Goal: Task Accomplishment & Management: Use online tool/utility

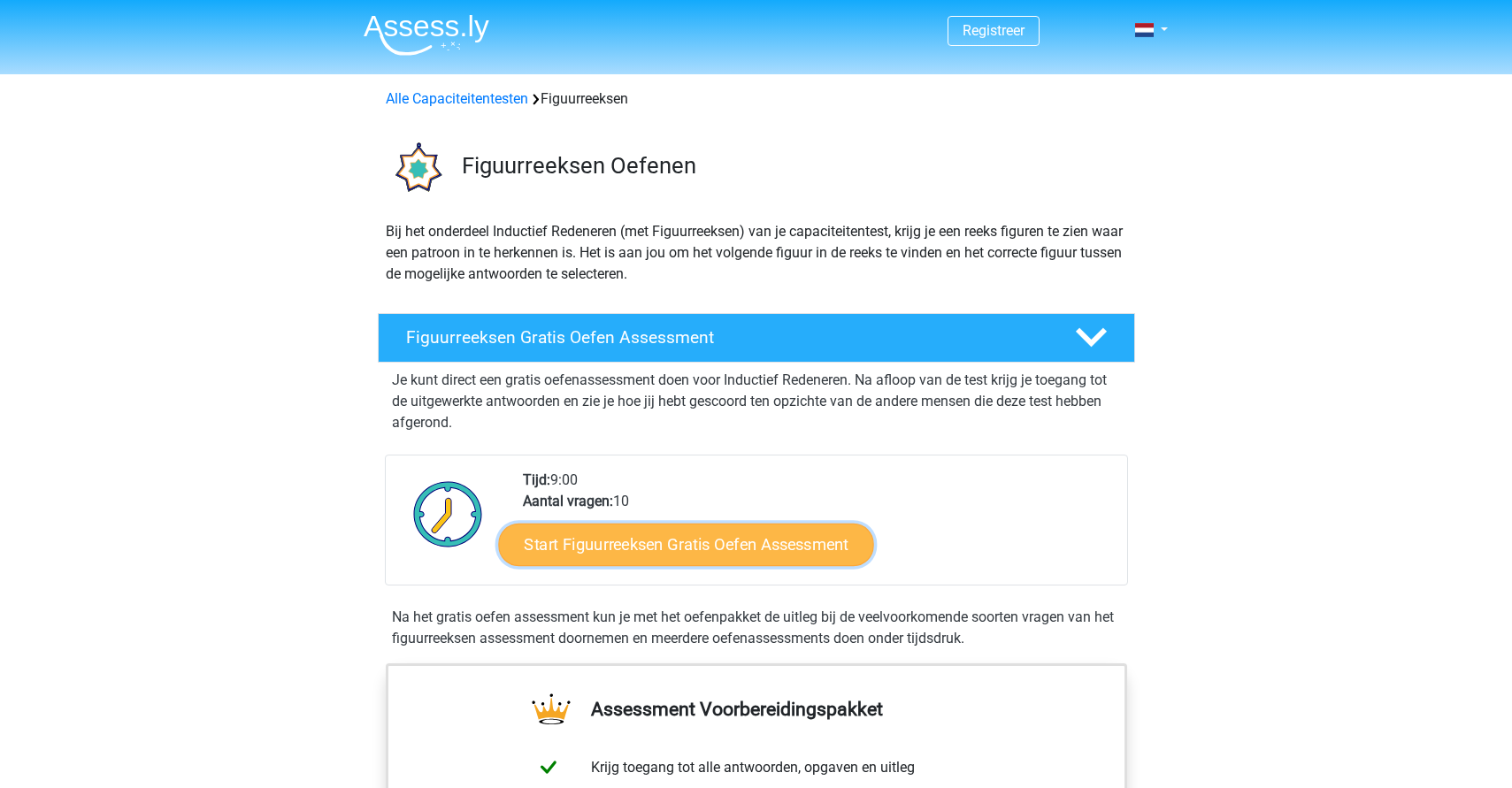
click at [707, 542] on link "Start Figuurreeksen Gratis Oefen Assessment" at bounding box center [685, 543] width 375 height 42
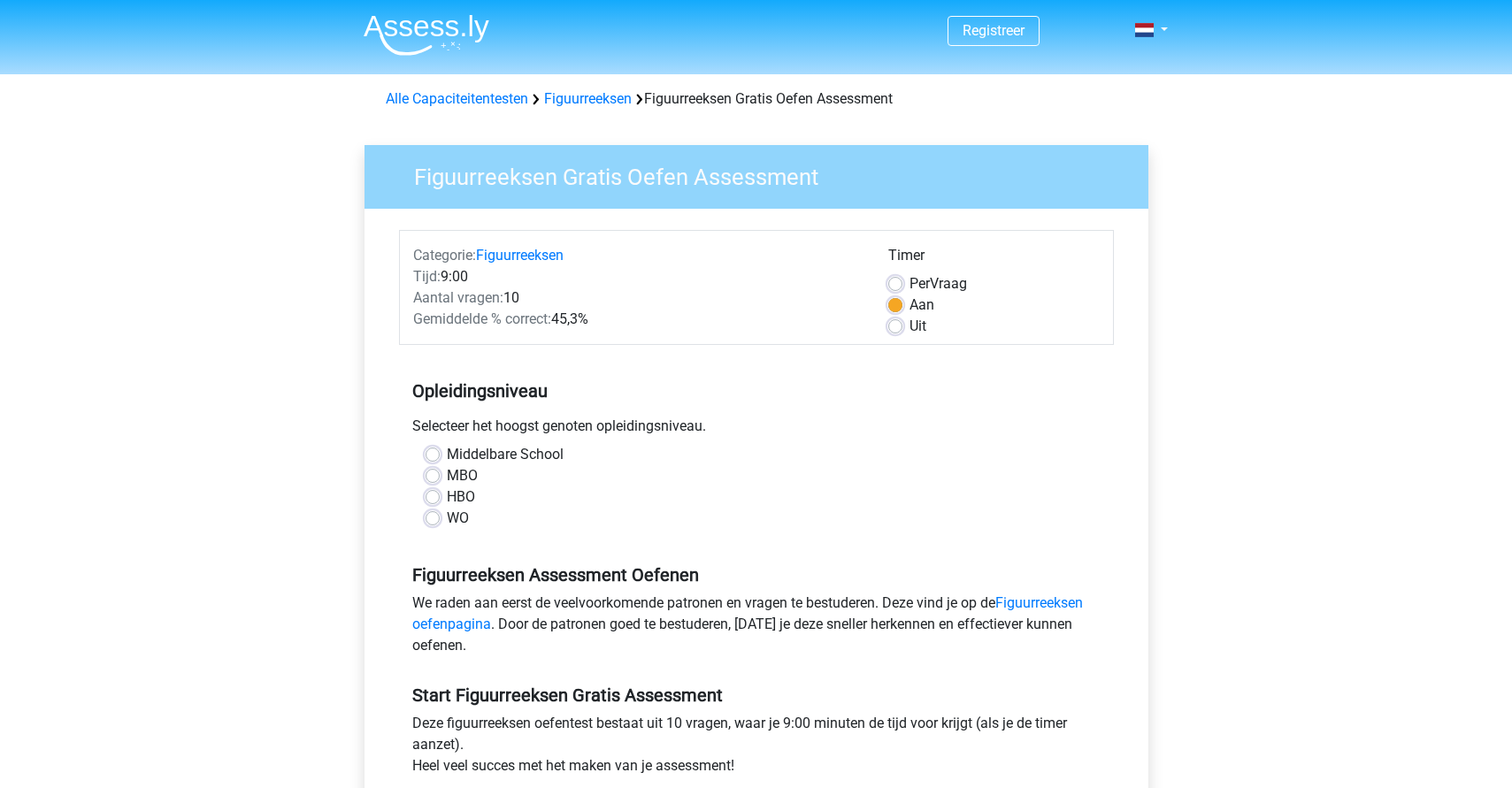
click at [453, 495] on label "HBO" at bounding box center [461, 497] width 28 height 22
click at [440, 495] on input "HBO" at bounding box center [432, 495] width 14 height 18
radio input "true"
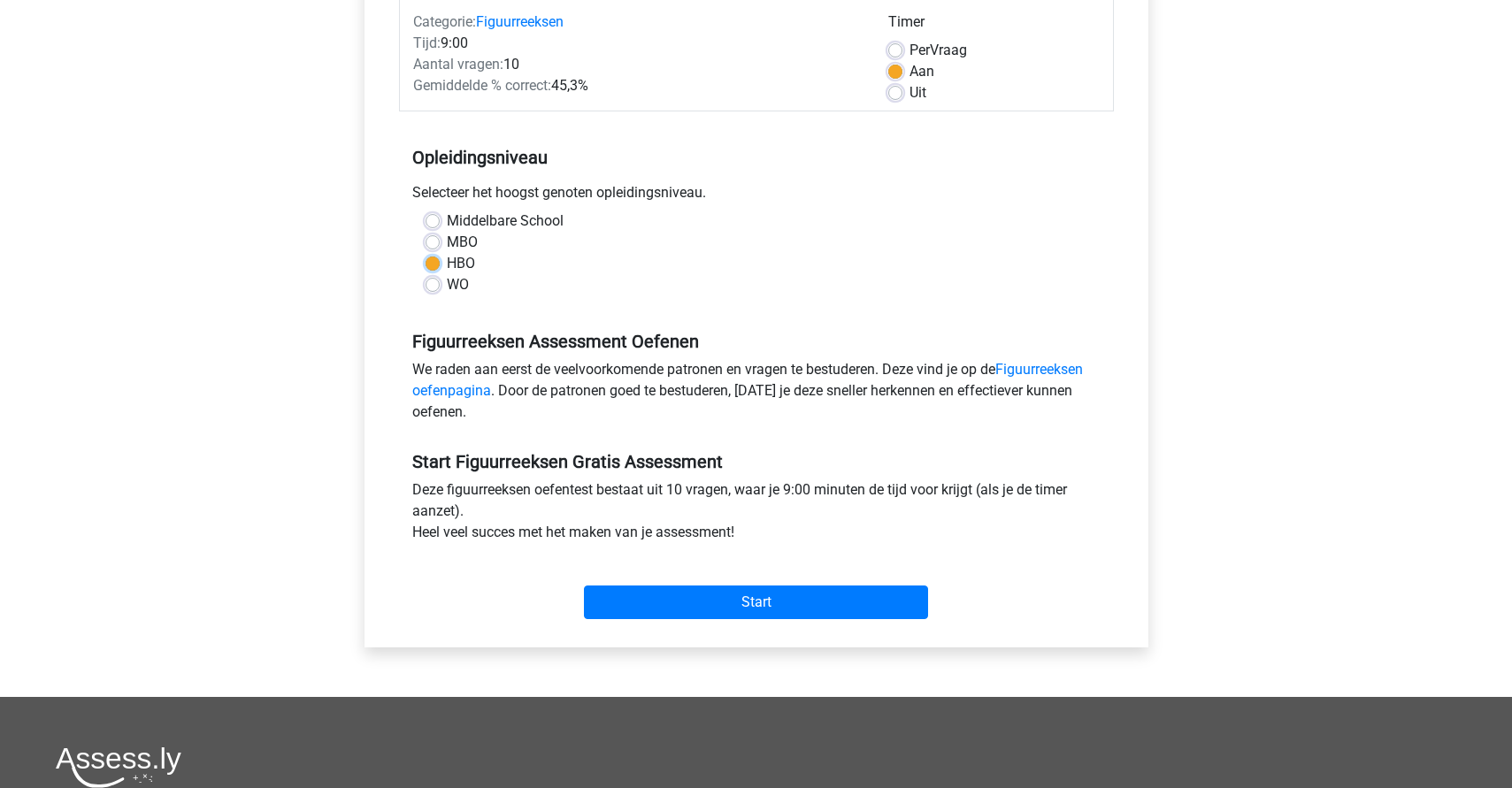
scroll to position [237, 0]
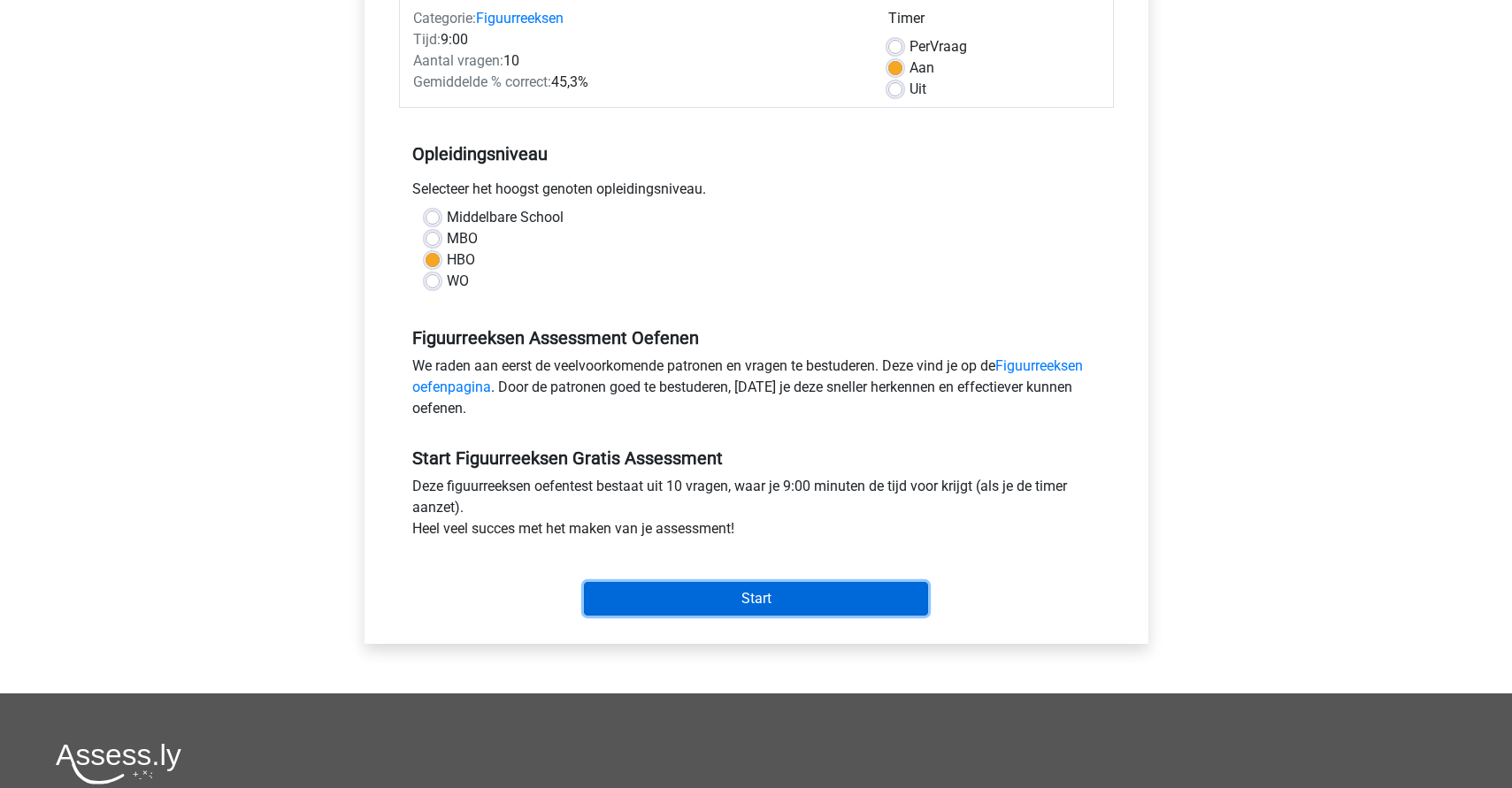
click at [776, 599] on input "Start" at bounding box center [756, 599] width 344 height 33
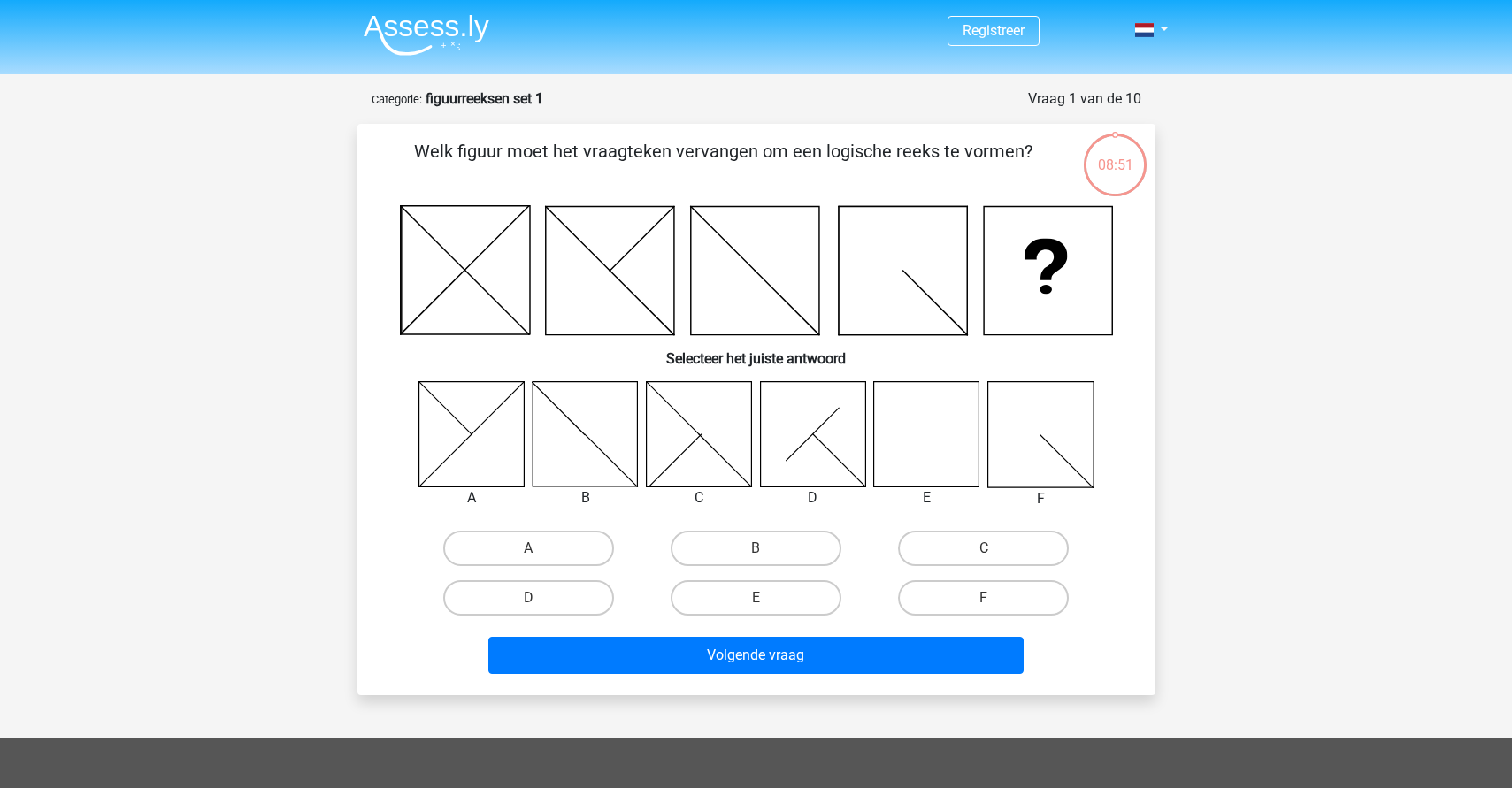
click at [928, 451] on icon at bounding box center [926, 433] width 105 height 105
click at [768, 589] on label "E" at bounding box center [756, 598] width 171 height 35
click at [767, 598] on input "E" at bounding box center [761, 604] width 12 height 12
radio input "true"
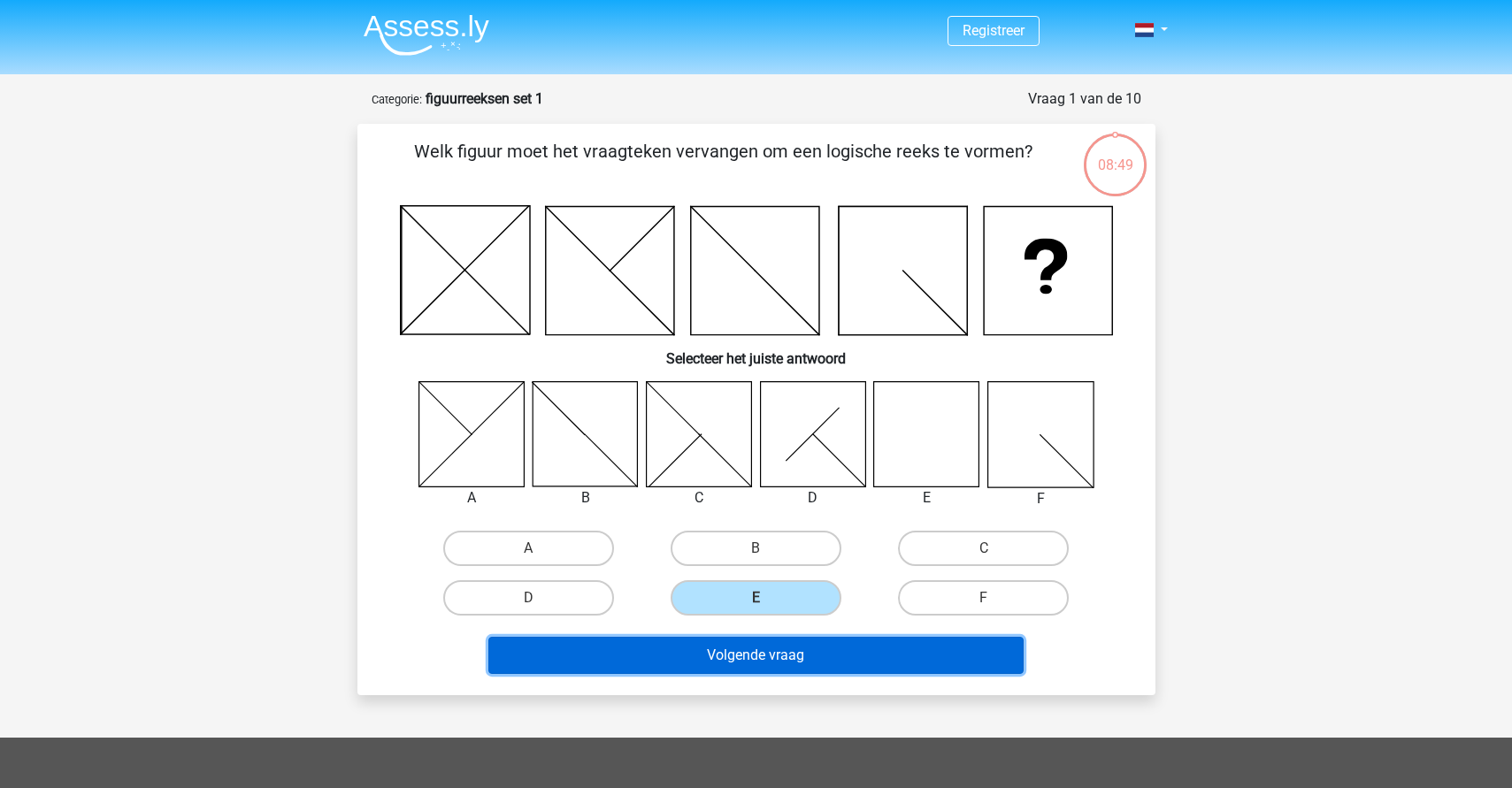
click at [745, 650] on button "Volgende vraag" at bounding box center [756, 656] width 535 height 37
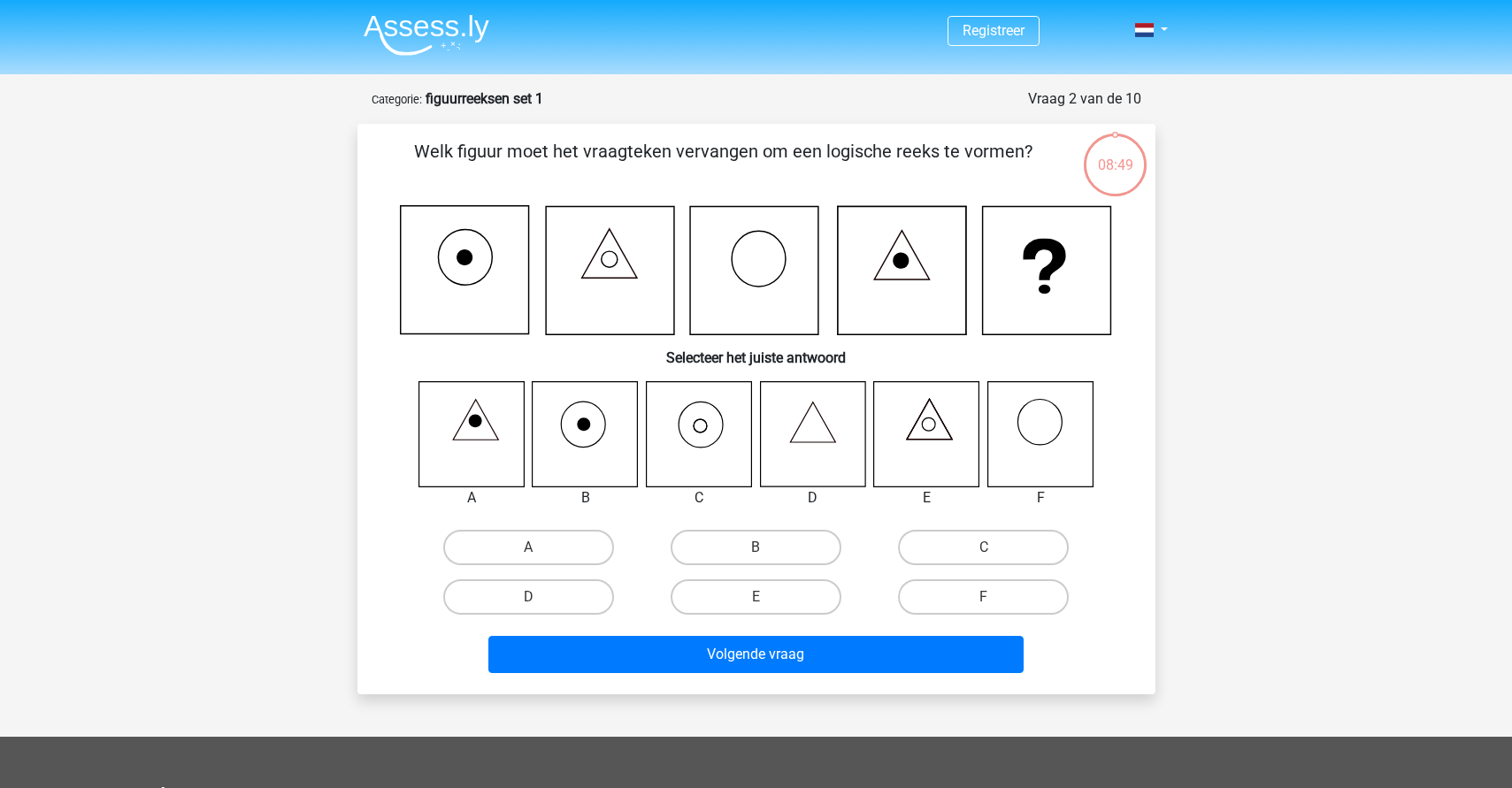
scroll to position [88, 0]
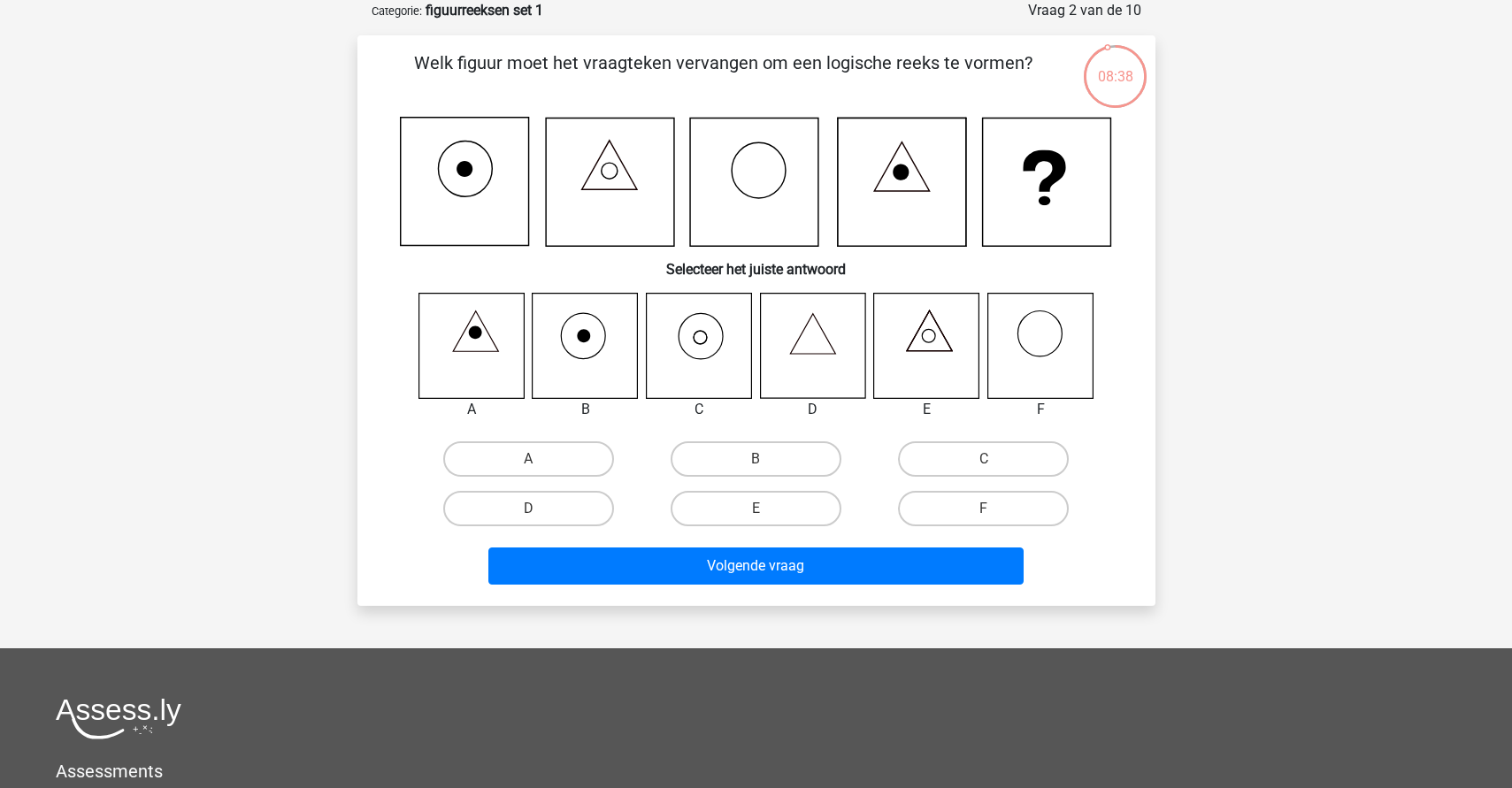
drag, startPoint x: 1000, startPoint y: 453, endPoint x: 986, endPoint y: 464, distance: 17.8
click at [1000, 453] on label "C" at bounding box center [983, 459] width 171 height 35
click at [995, 459] on input "C" at bounding box center [990, 465] width 12 height 12
radio input "true"
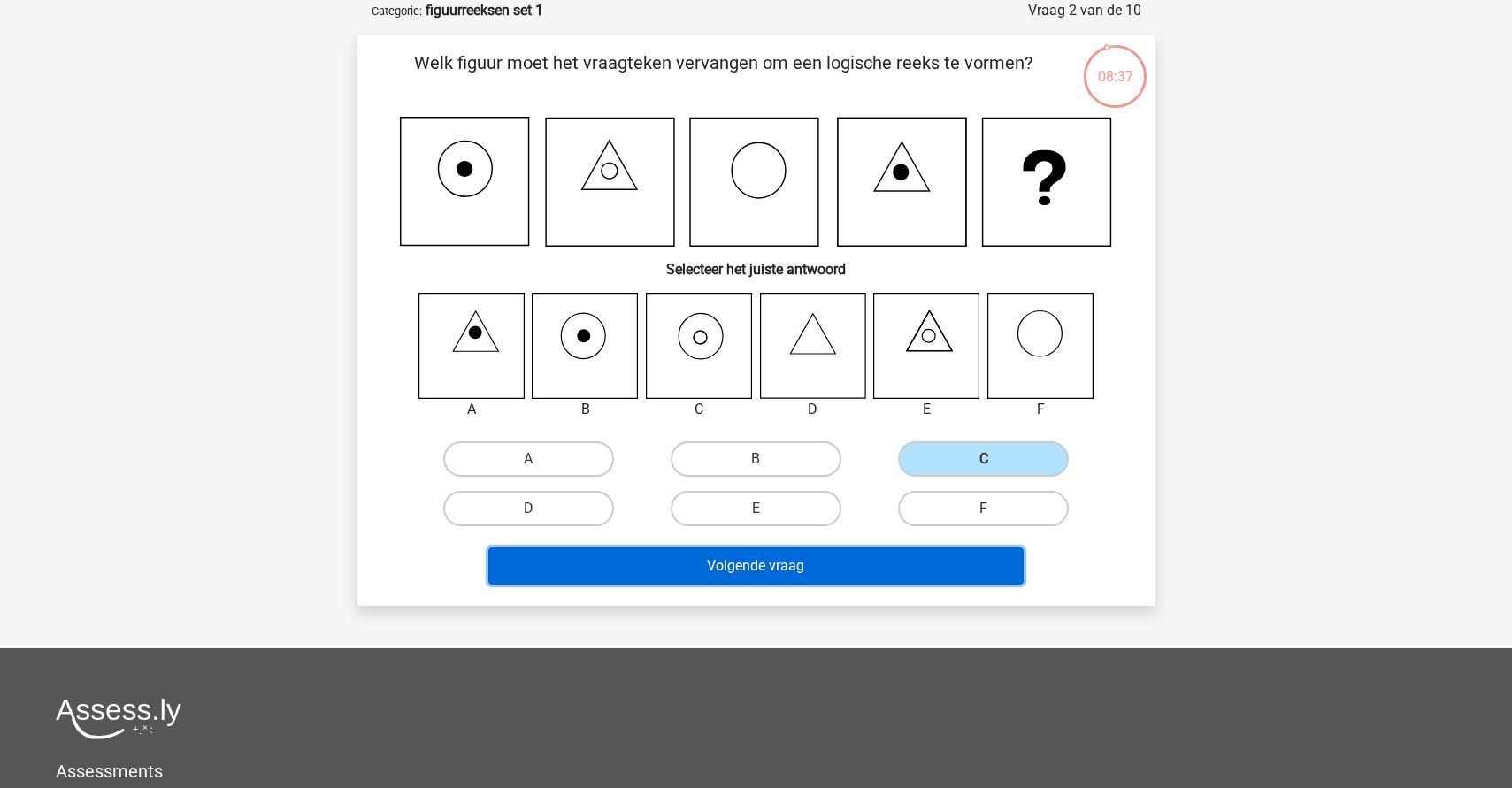
drag, startPoint x: 873, startPoint y: 559, endPoint x: 863, endPoint y: 551, distance: 12.8
click at [872, 558] on button "Volgende vraag" at bounding box center [756, 566] width 535 height 37
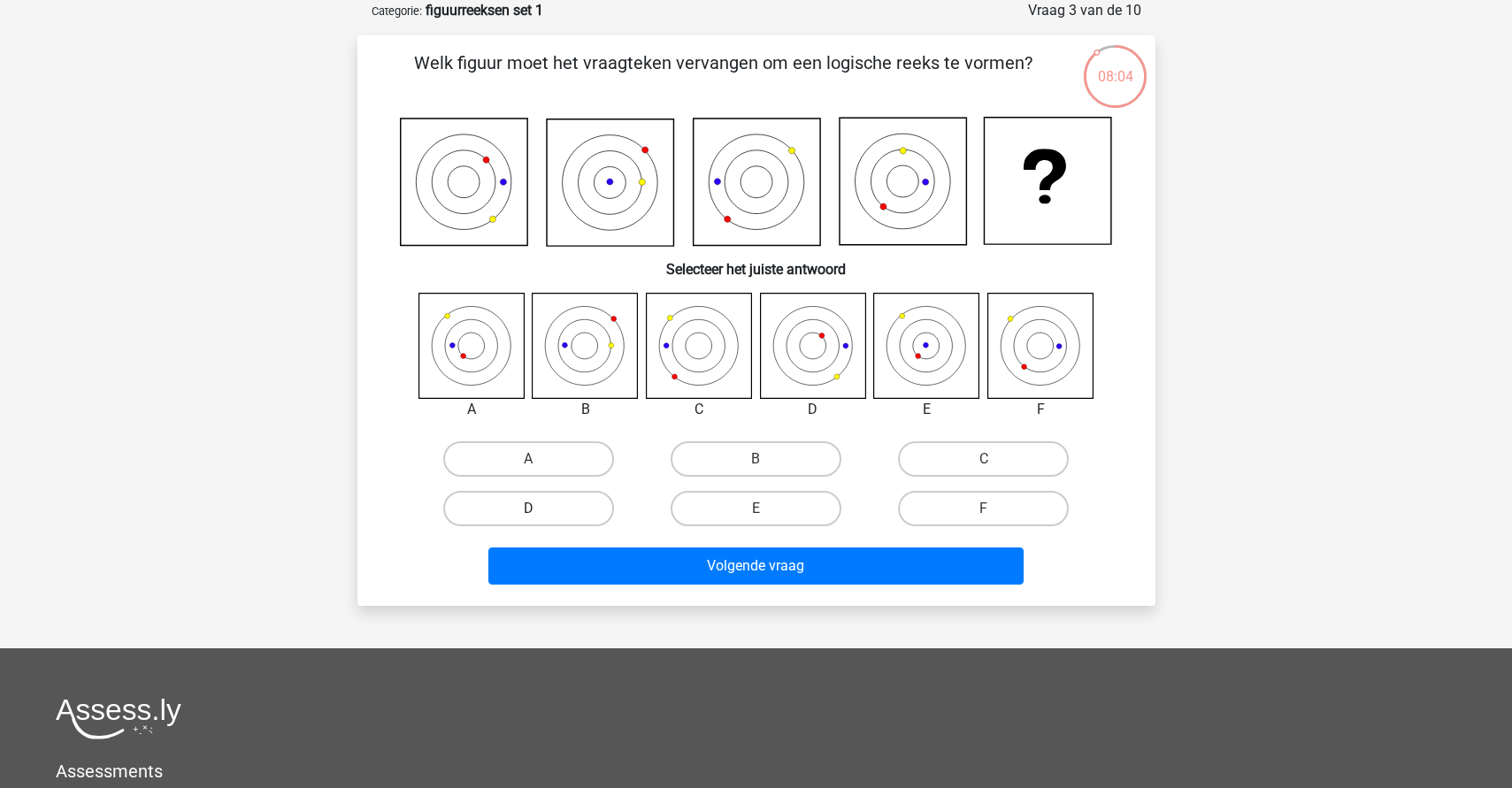
drag, startPoint x: 508, startPoint y: 509, endPoint x: 525, endPoint y: 510, distance: 17.0
click at [510, 509] on label "D" at bounding box center [528, 509] width 171 height 35
click at [528, 509] on input "D" at bounding box center [534, 515] width 12 height 12
radio input "true"
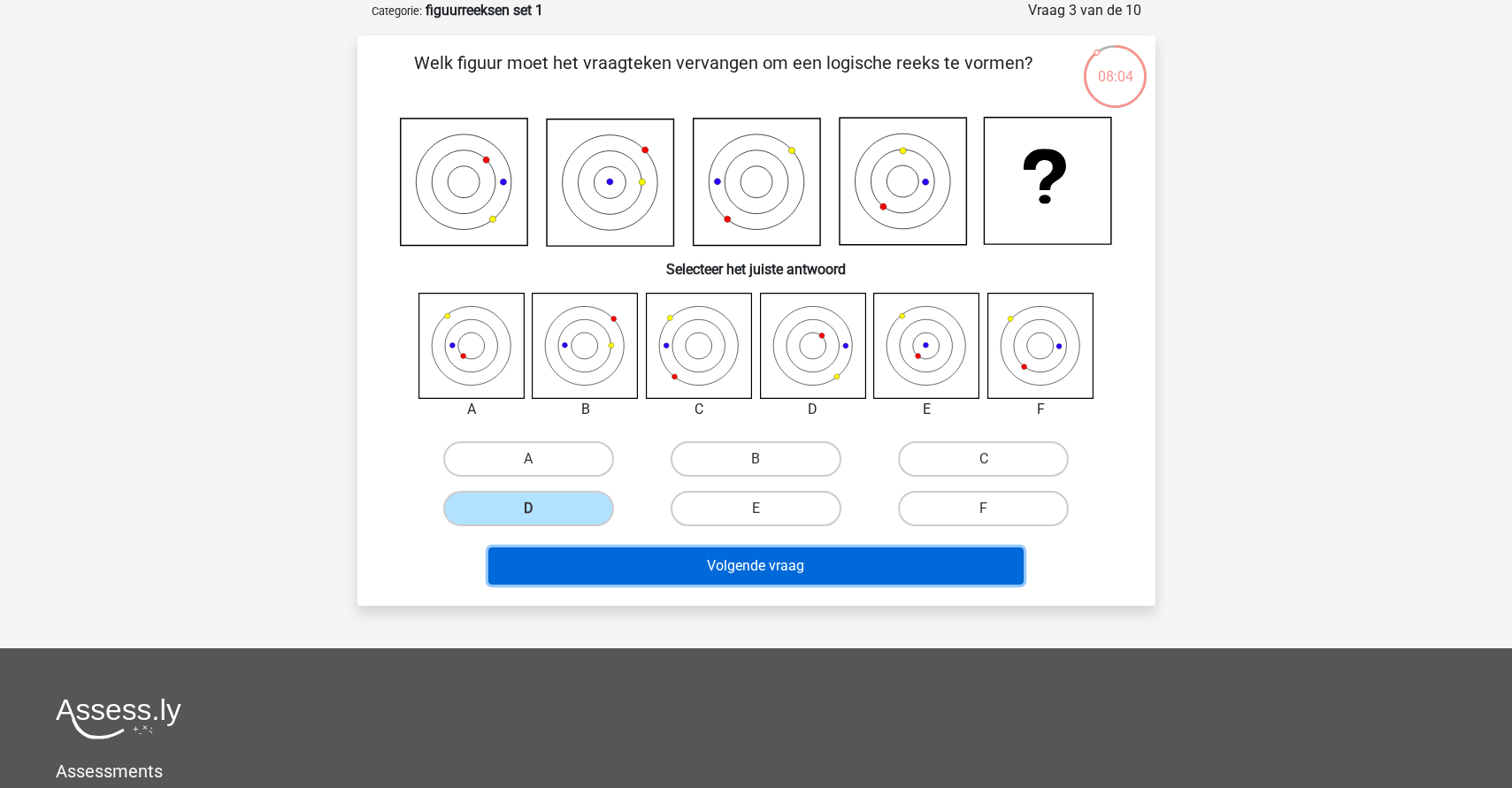
click at [750, 558] on button "Volgende vraag" at bounding box center [756, 566] width 535 height 37
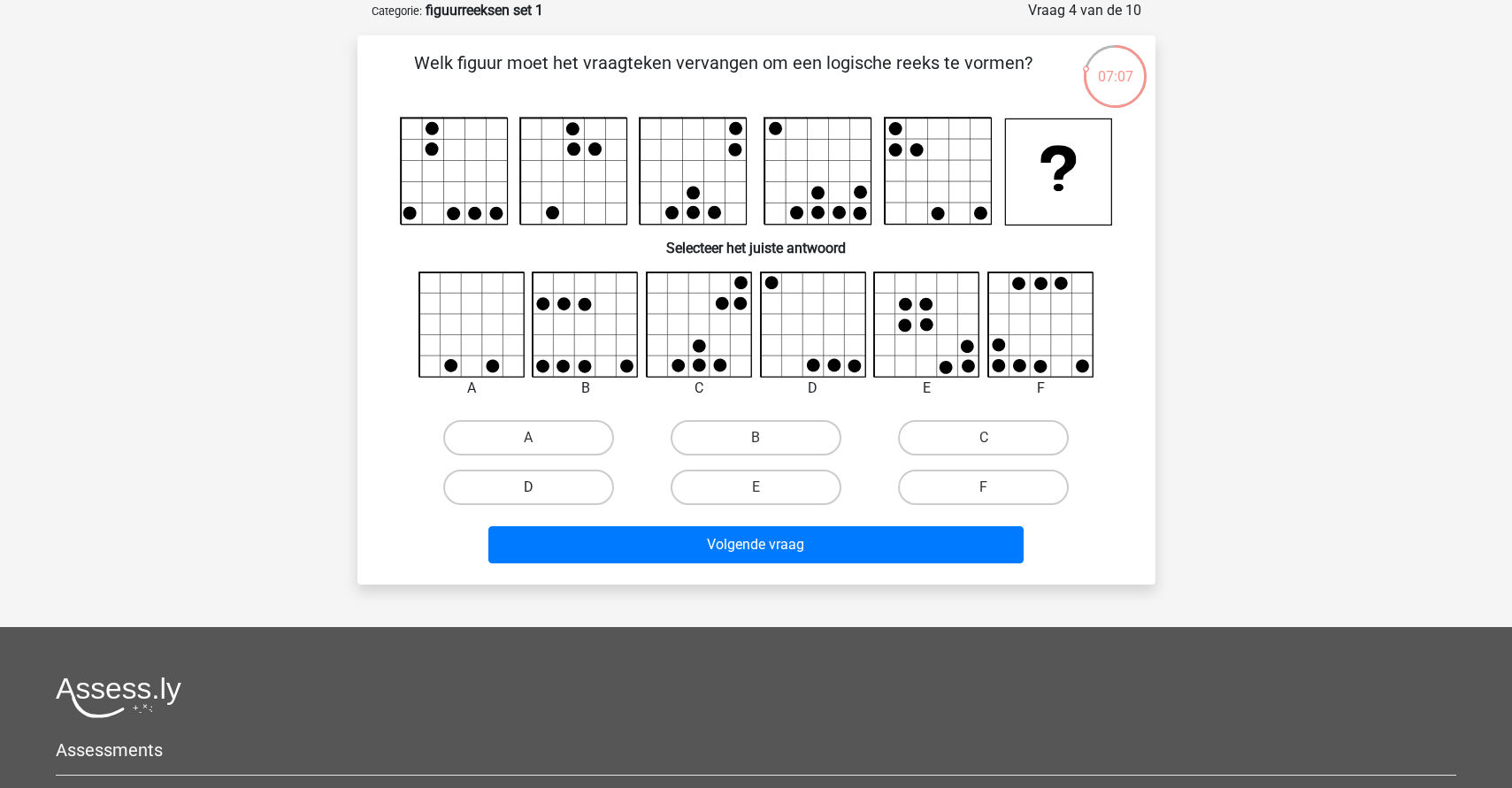
click at [559, 492] on label "D" at bounding box center [528, 487] width 171 height 35
click at [540, 492] on input "D" at bounding box center [534, 493] width 12 height 12
radio input "true"
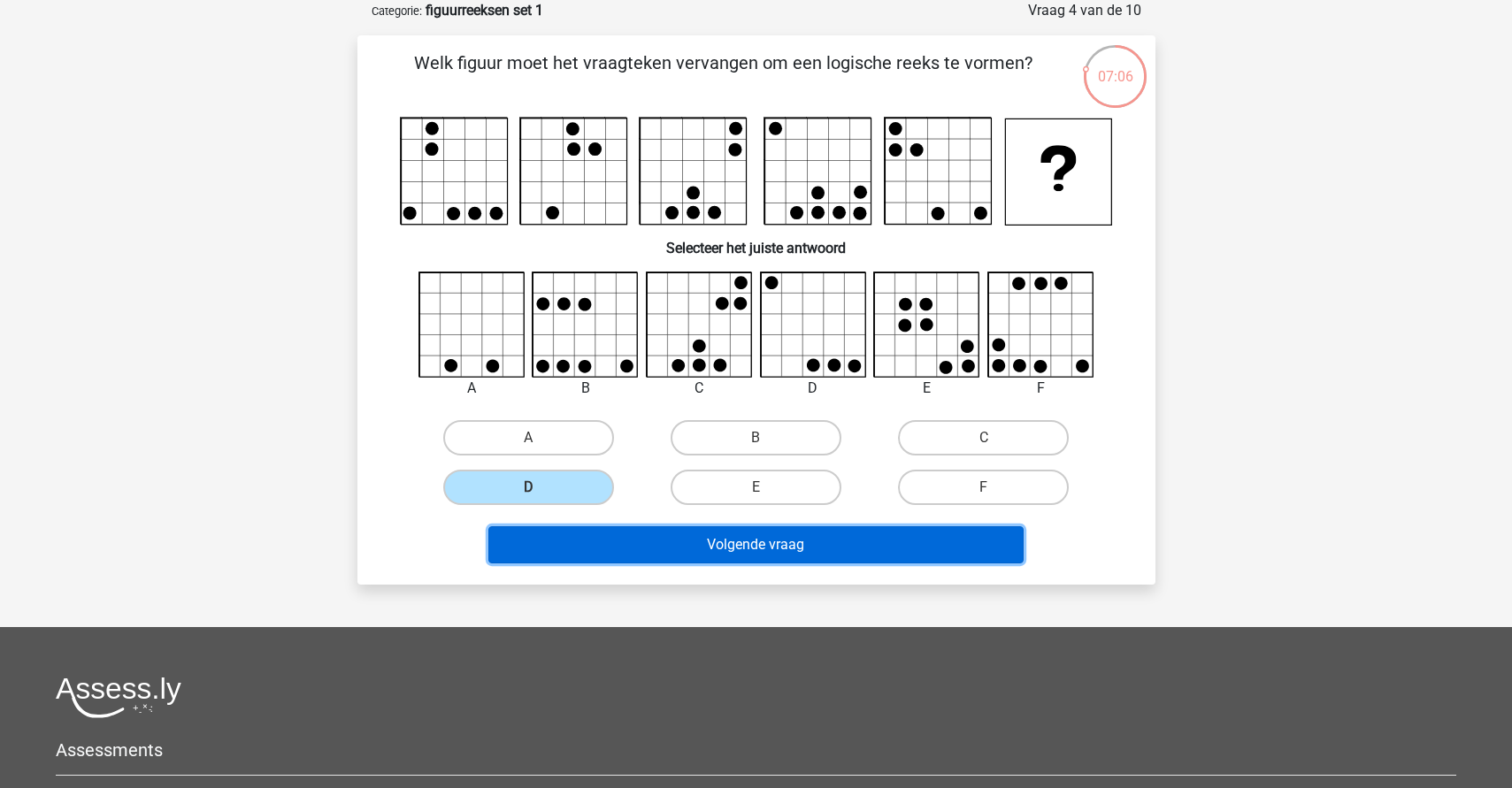
click at [703, 550] on button "Volgende vraag" at bounding box center [756, 545] width 535 height 37
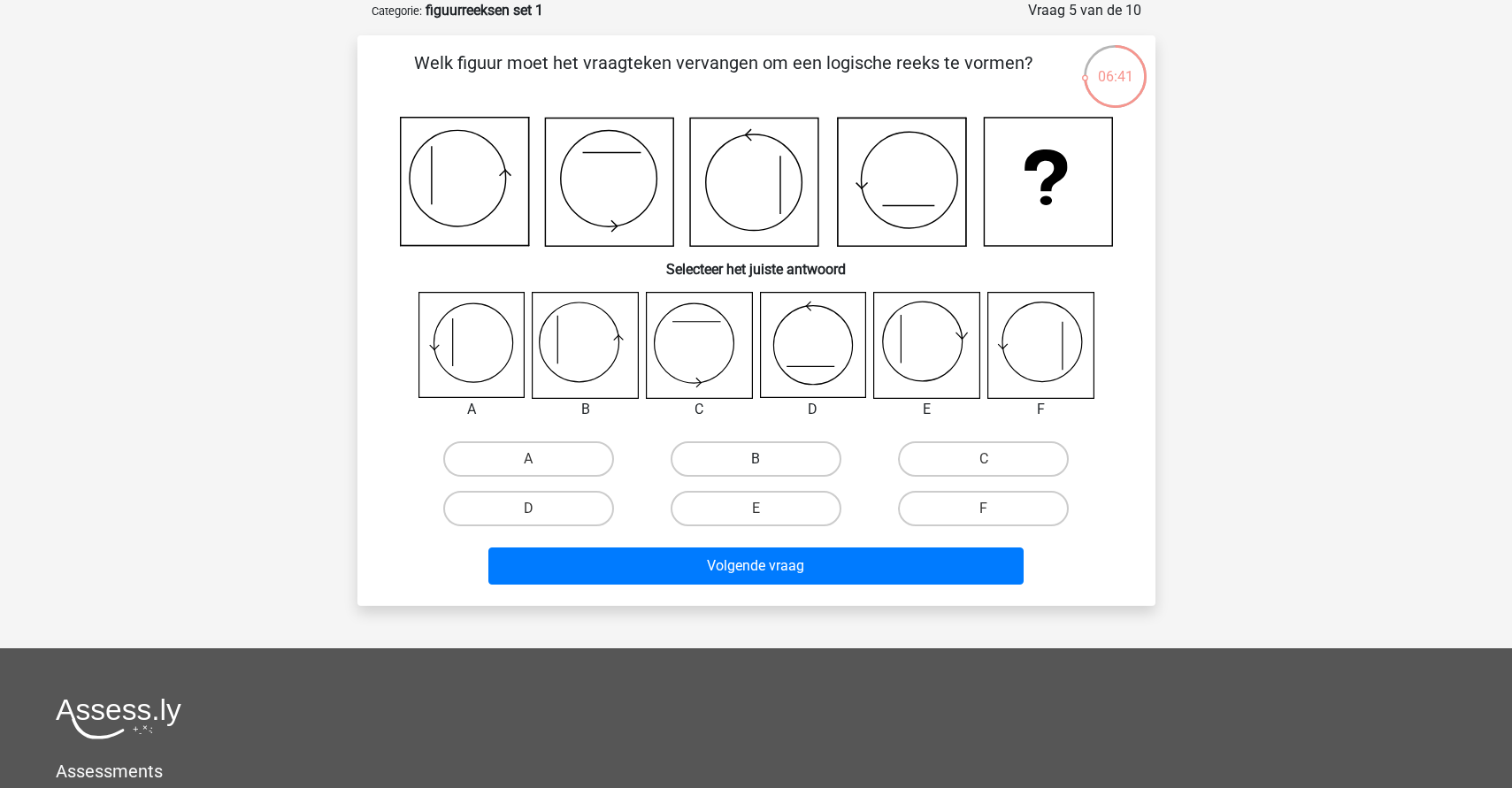
click at [781, 460] on label "B" at bounding box center [756, 459] width 171 height 35
click at [767, 460] on input "B" at bounding box center [761, 465] width 12 height 12
radio input "true"
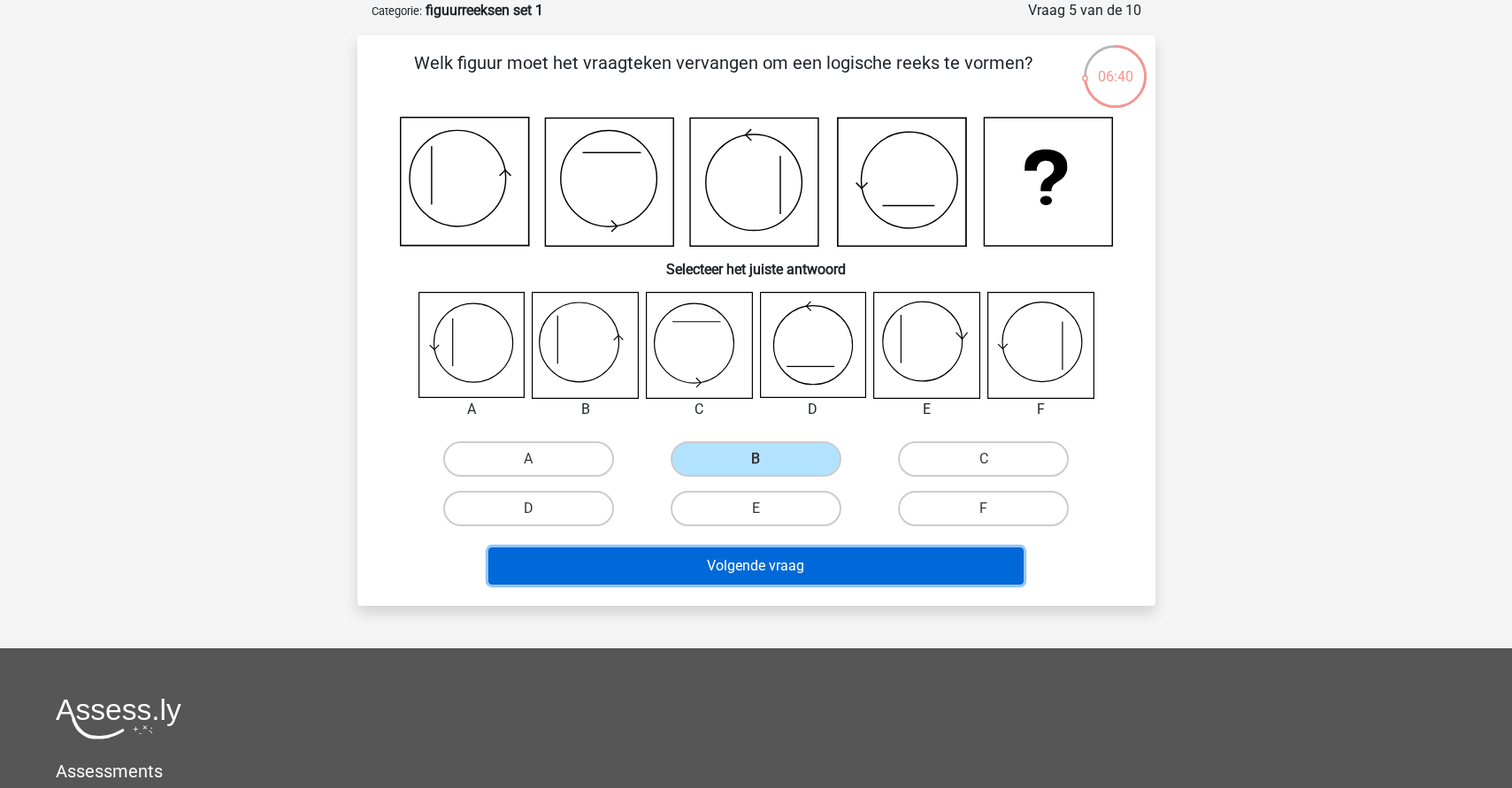
click at [796, 577] on button "Volgende vraag" at bounding box center [756, 566] width 535 height 37
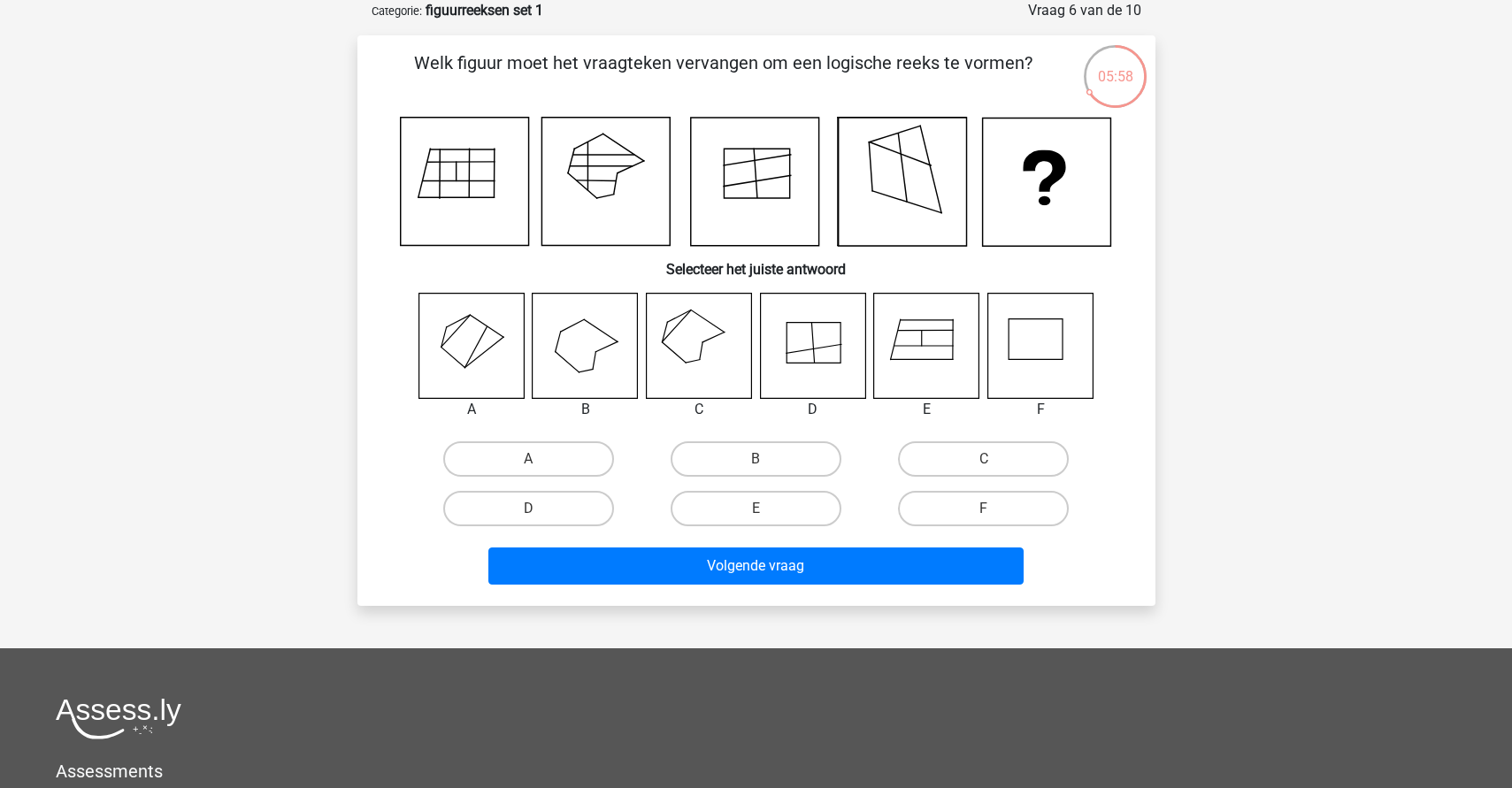
click at [939, 359] on icon at bounding box center [926, 345] width 105 height 105
click at [766, 514] on input "E" at bounding box center [761, 515] width 12 height 12
radio input "true"
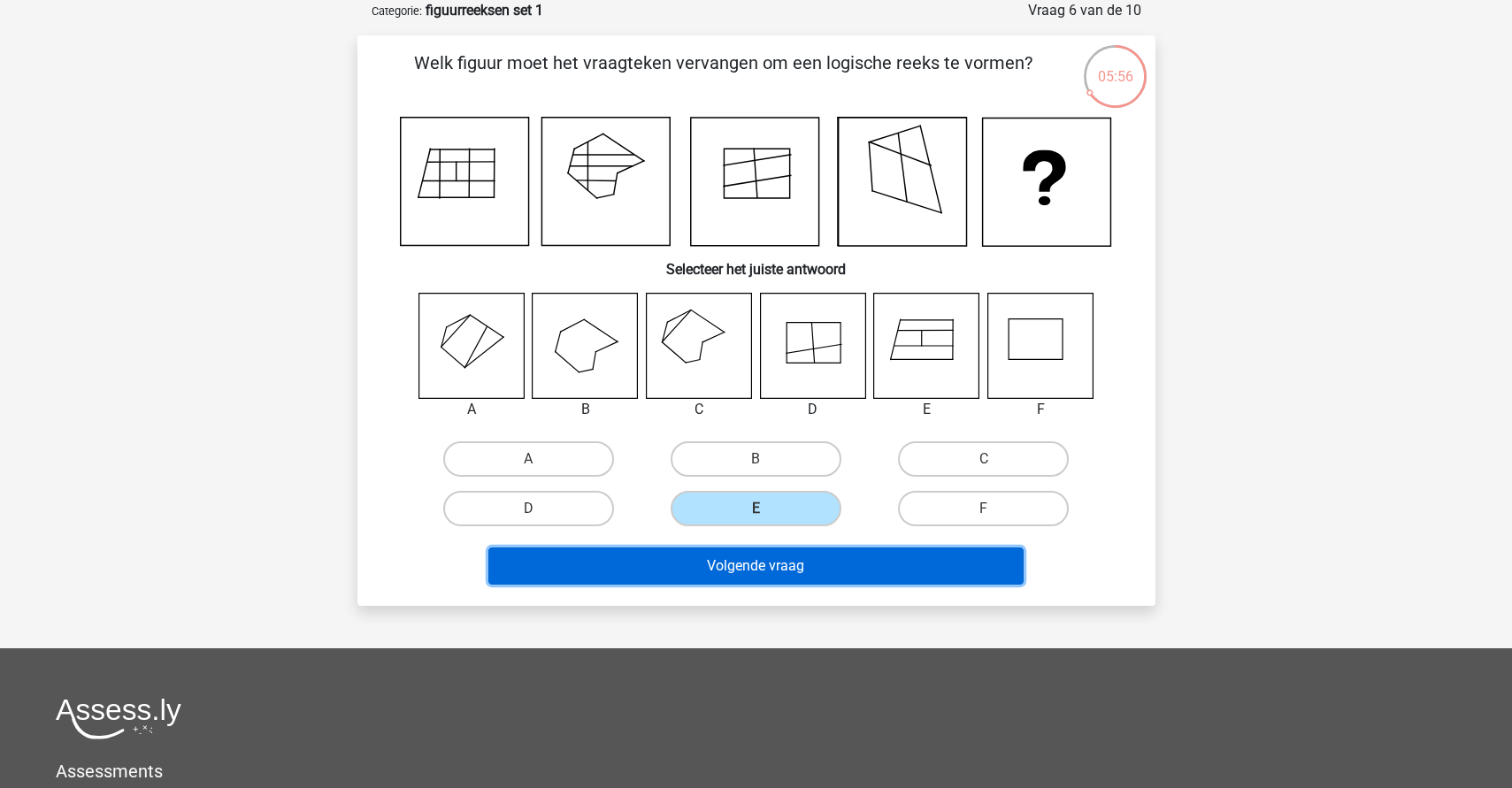
click at [790, 567] on button "Volgende vraag" at bounding box center [756, 566] width 535 height 37
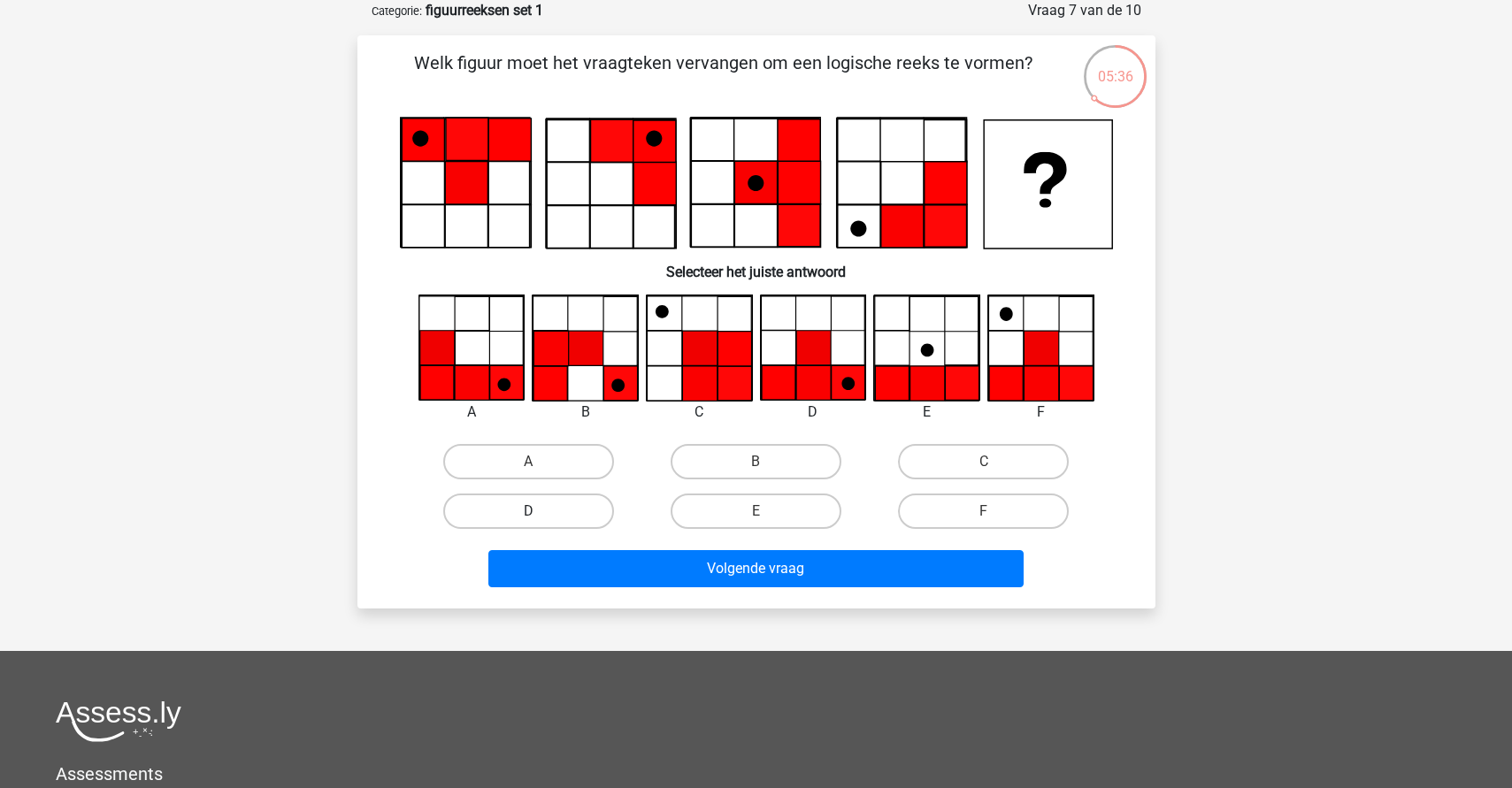
click at [520, 504] on label "D" at bounding box center [528, 512] width 171 height 35
click at [528, 512] on input "D" at bounding box center [534, 517] width 12 height 12
radio input "true"
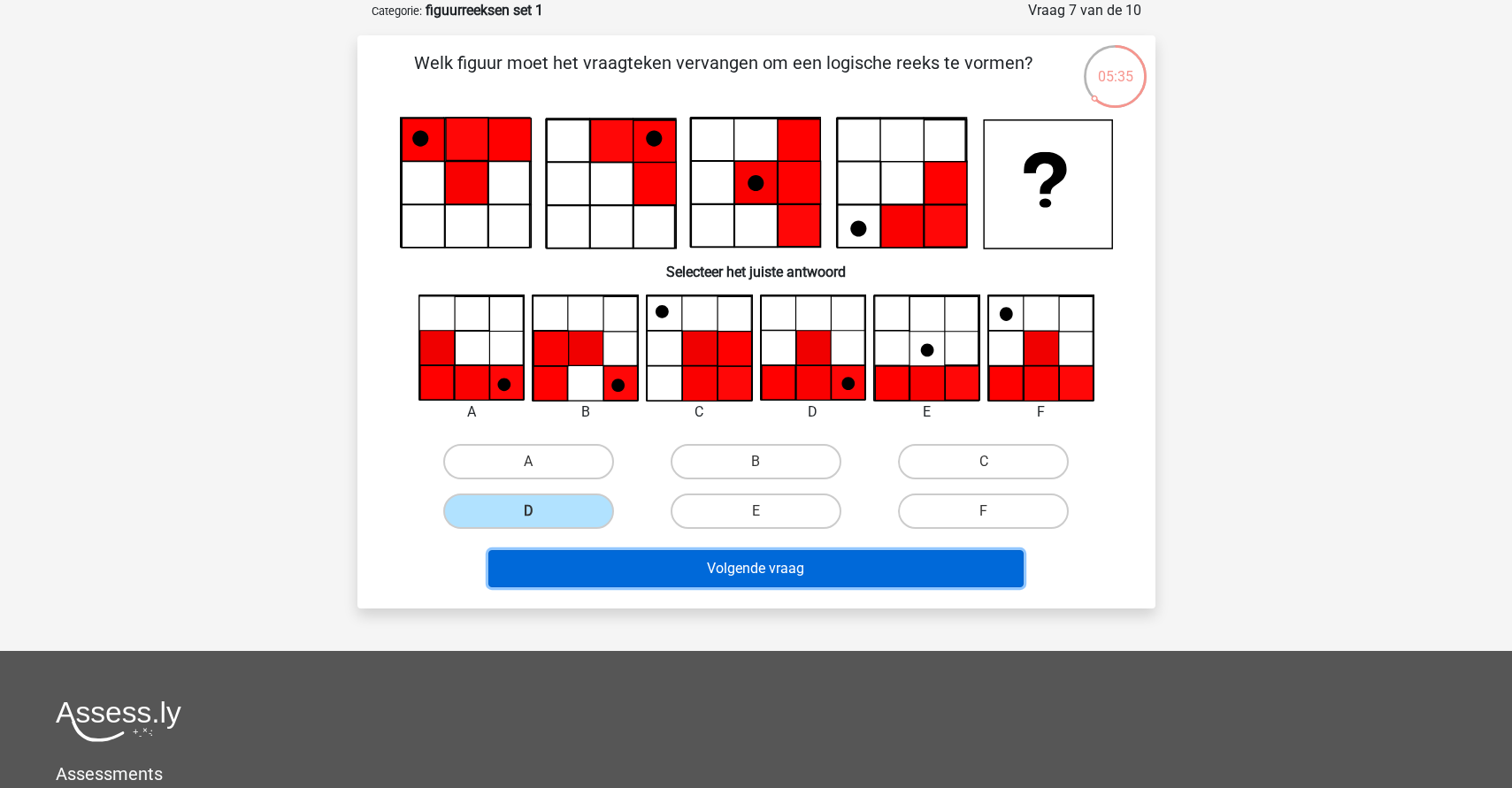
click at [697, 572] on button "Volgende vraag" at bounding box center [756, 568] width 535 height 37
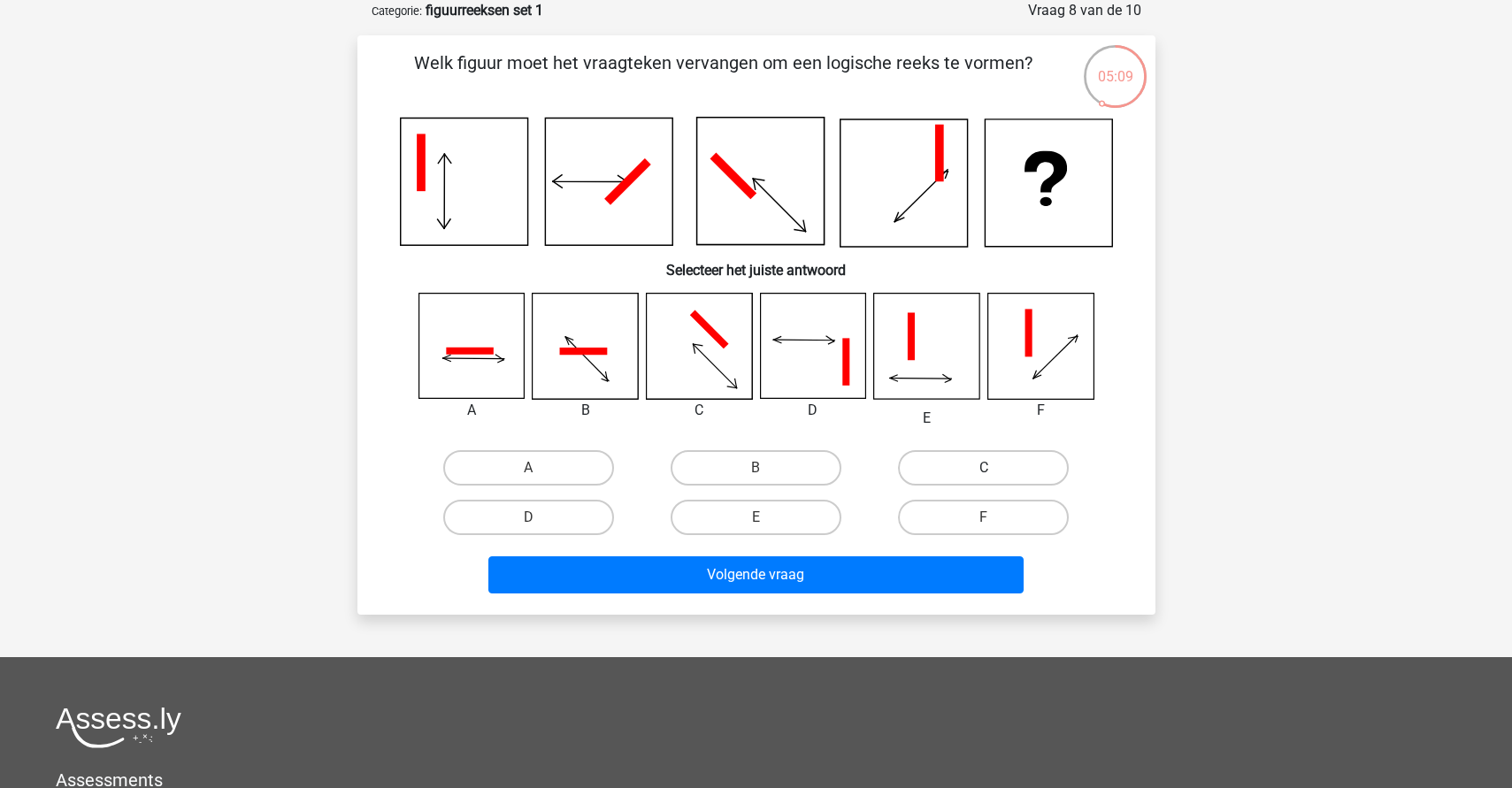
click at [1003, 464] on label "C" at bounding box center [983, 468] width 171 height 35
click at [995, 468] on input "C" at bounding box center [990, 473] width 12 height 12
radio input "true"
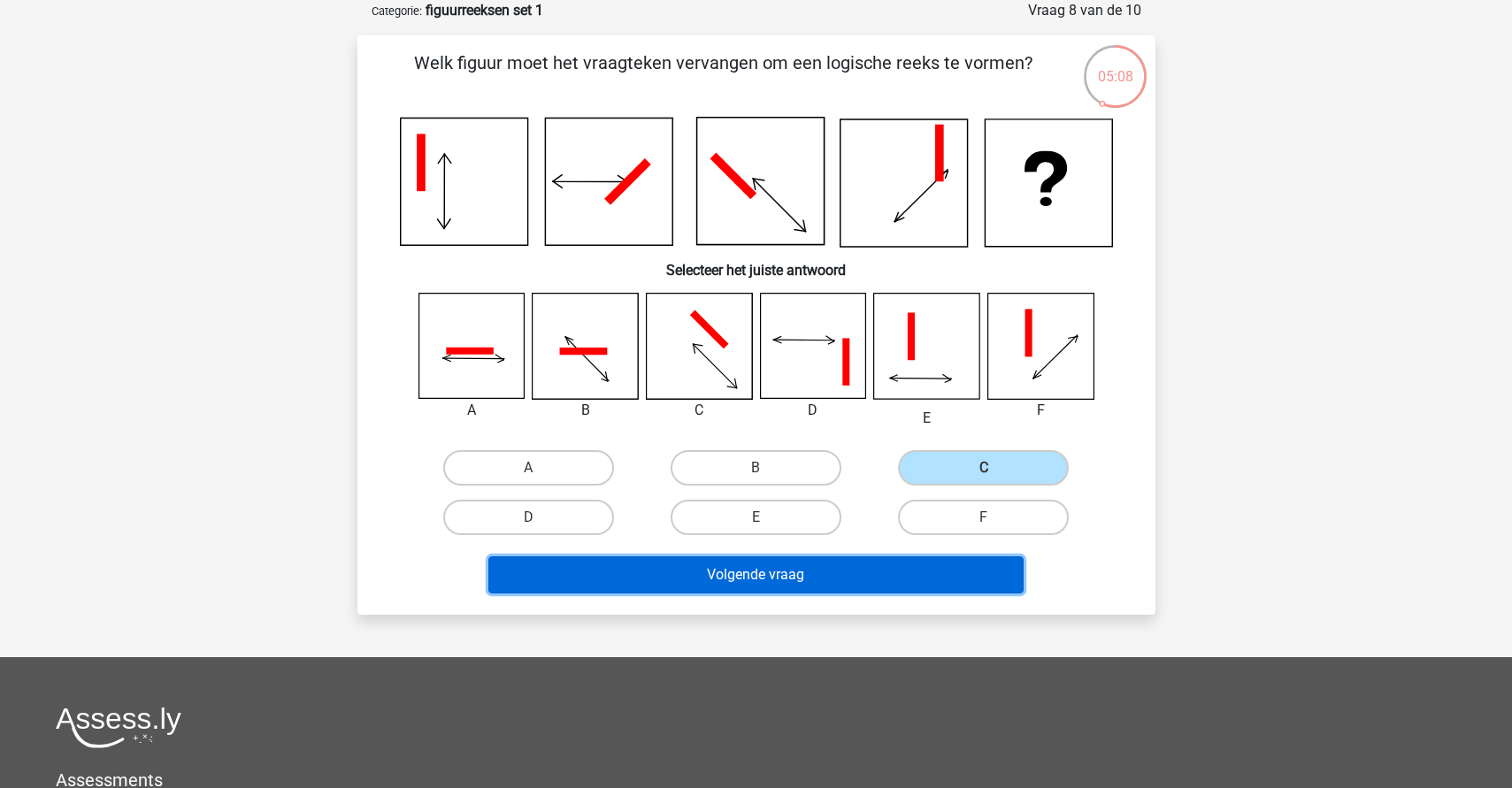
click at [847, 573] on button "Volgende vraag" at bounding box center [756, 575] width 535 height 37
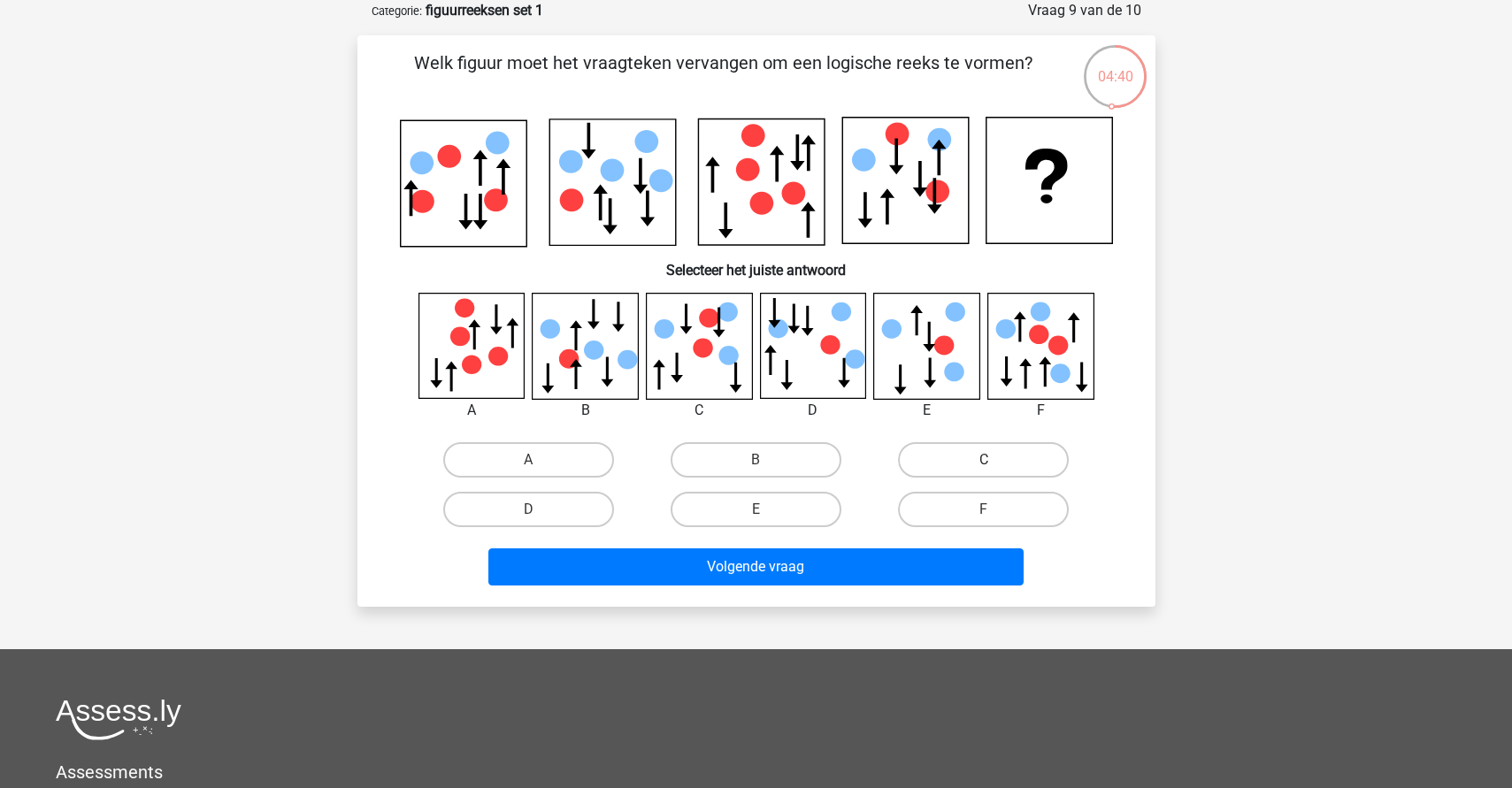
click at [1012, 462] on label "C" at bounding box center [983, 460] width 171 height 35
click at [995, 462] on input "C" at bounding box center [990, 466] width 12 height 12
radio input "true"
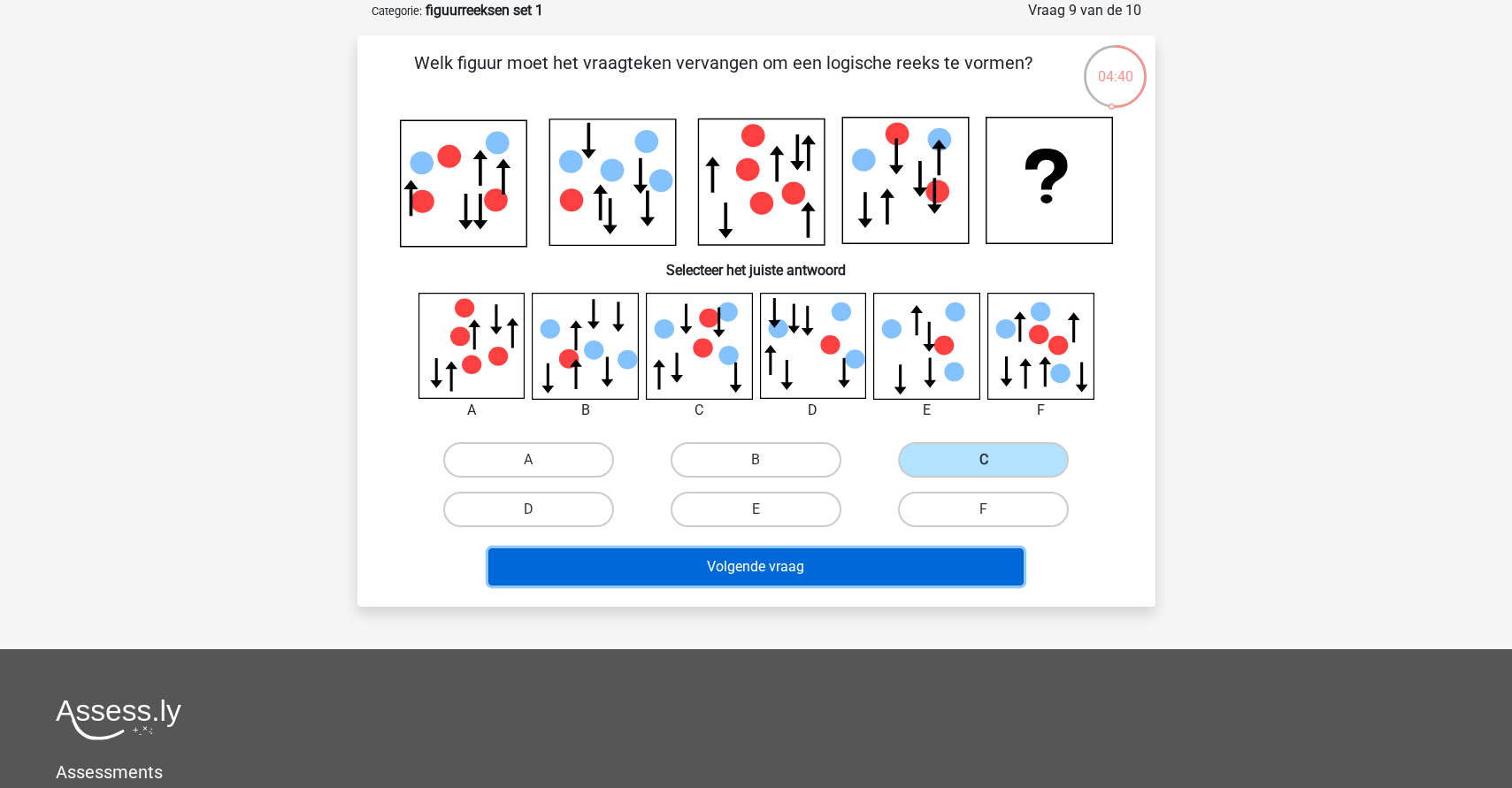
click at [928, 565] on button "Volgende vraag" at bounding box center [756, 567] width 535 height 37
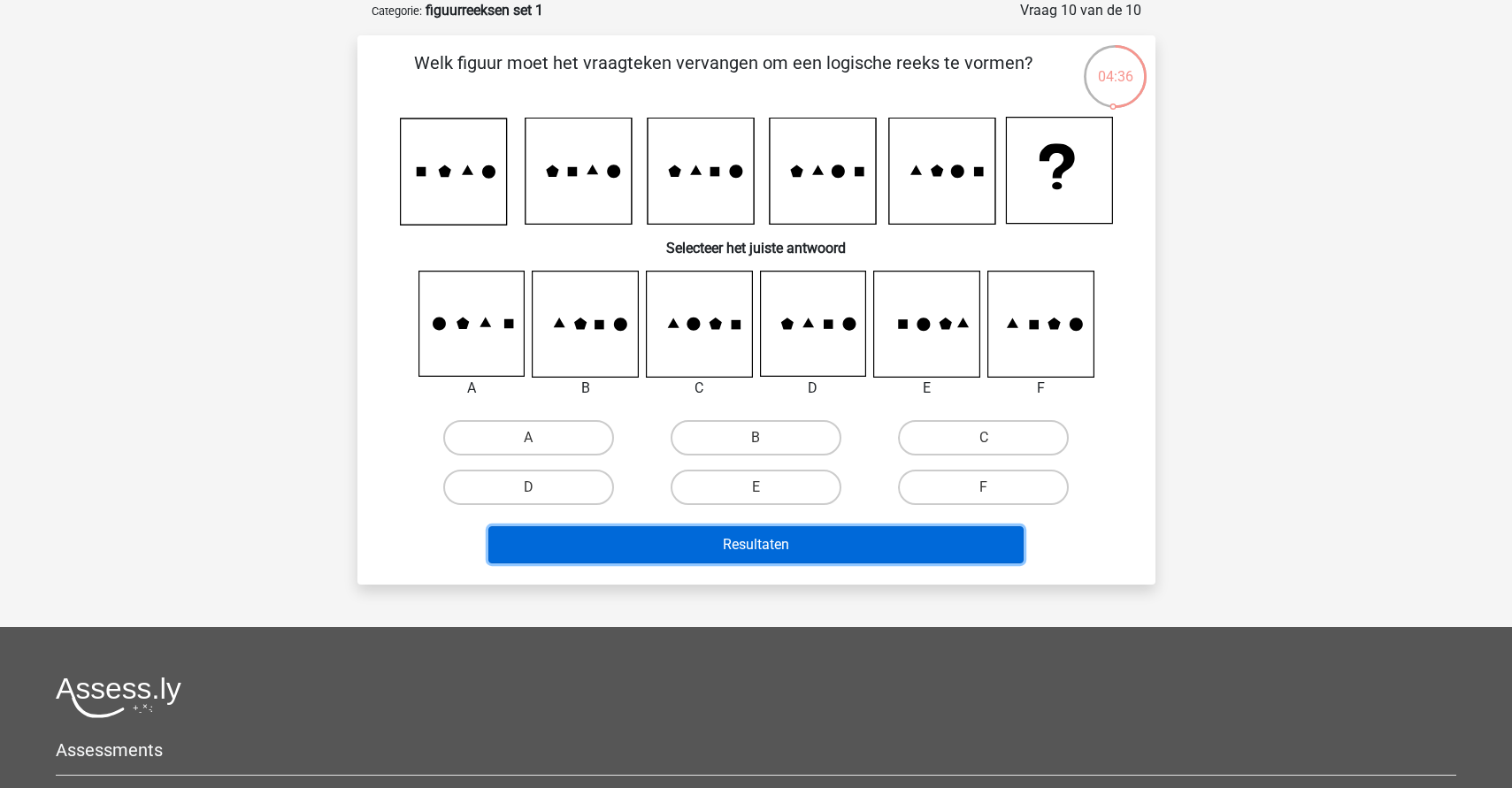
click at [961, 543] on button "Resultaten" at bounding box center [756, 545] width 535 height 37
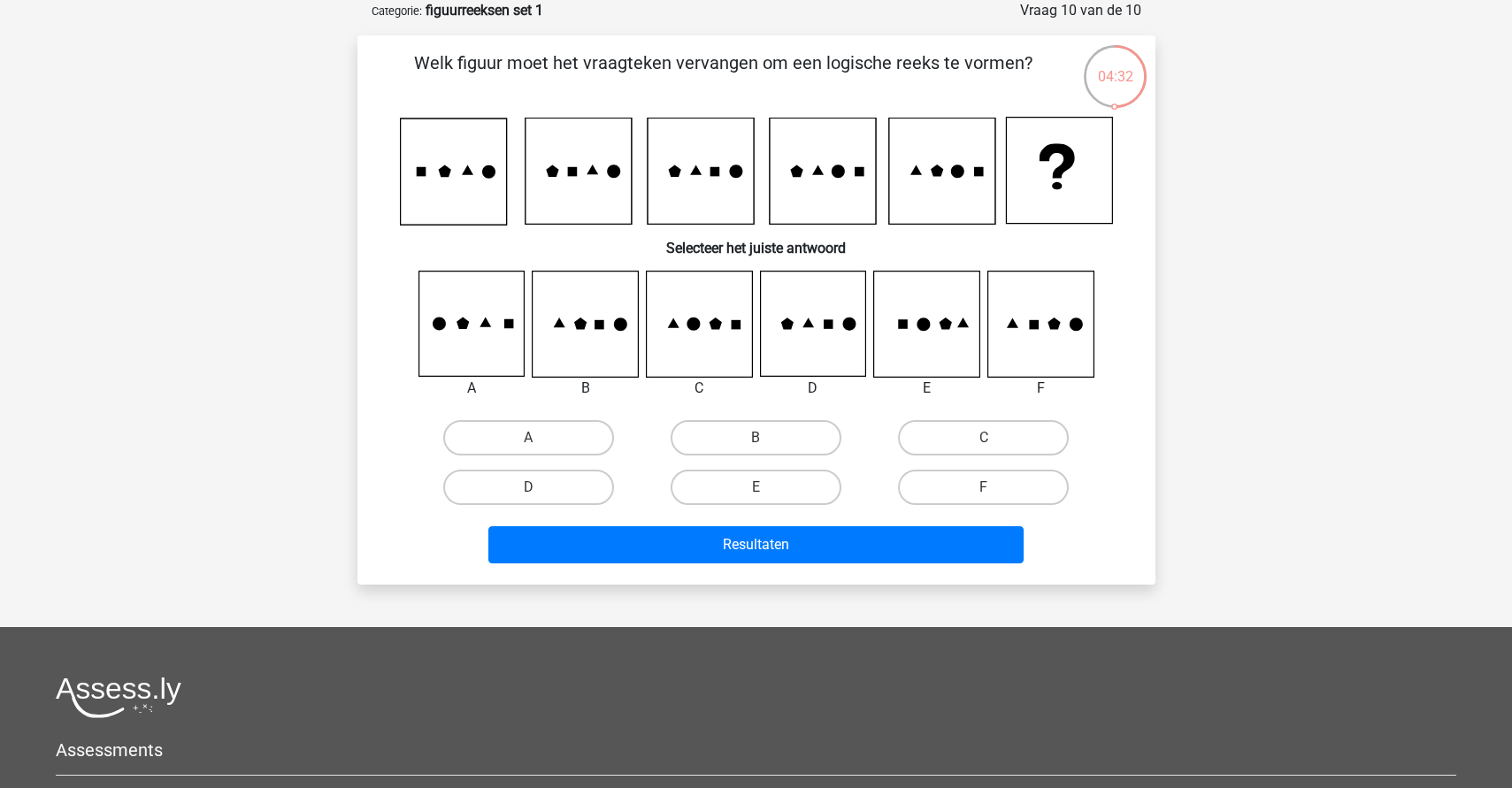
scroll to position [86, 0]
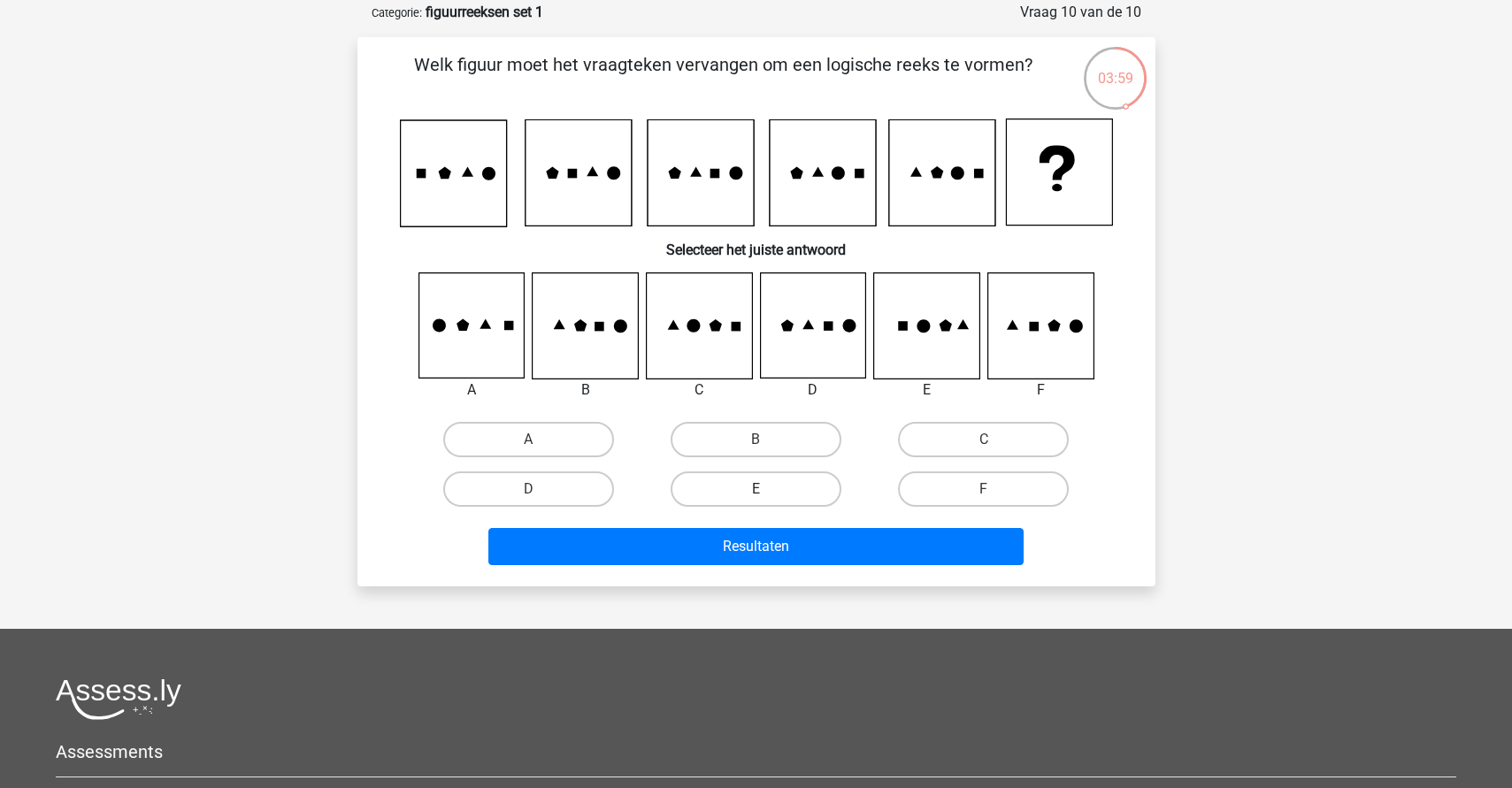
drag, startPoint x: 727, startPoint y: 485, endPoint x: 741, endPoint y: 499, distance: 19.8
click at [727, 485] on label "E" at bounding box center [756, 489] width 171 height 35
click at [756, 489] on input "E" at bounding box center [761, 495] width 12 height 12
radio input "true"
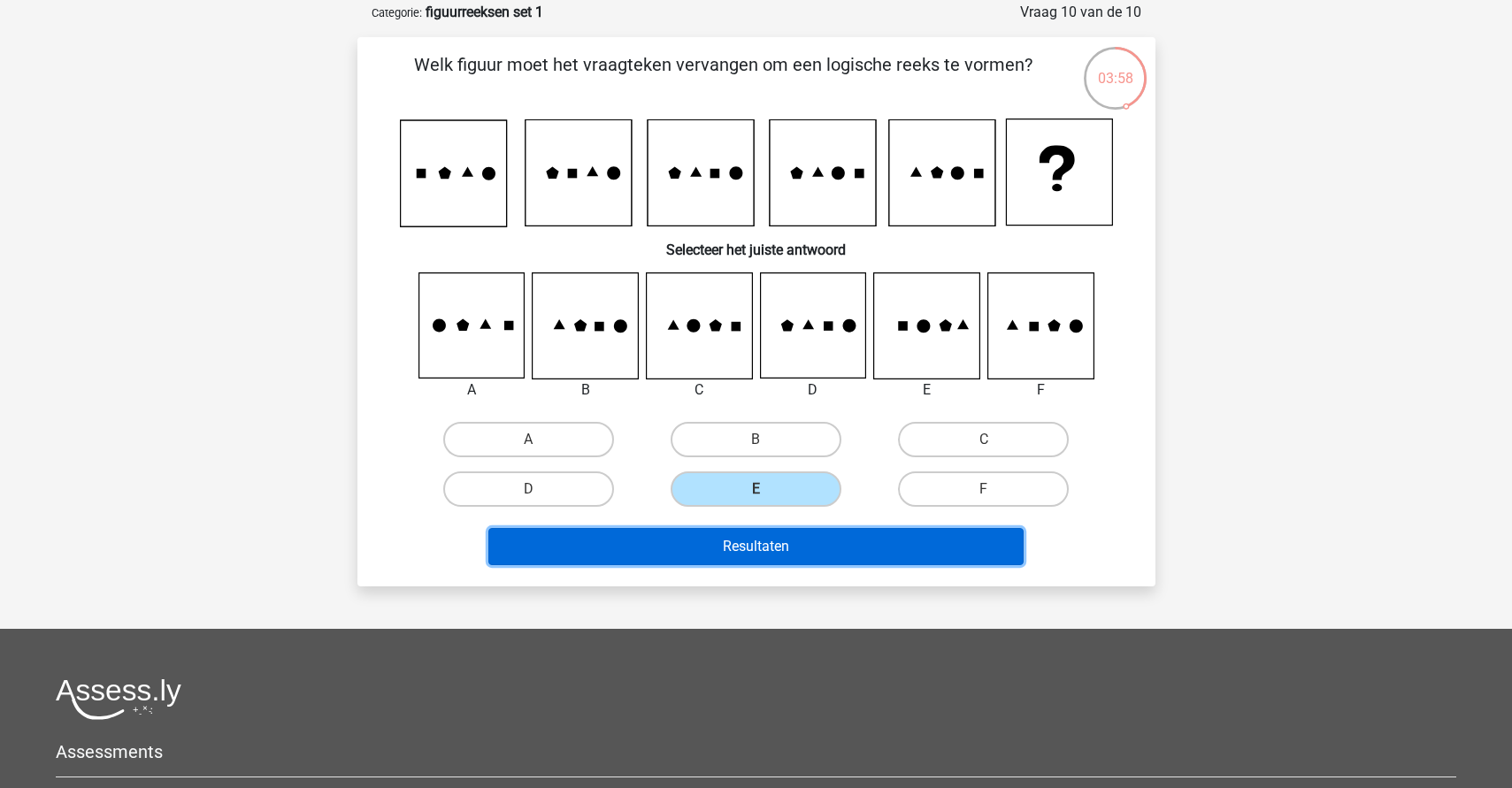
click at [761, 541] on button "Resultaten" at bounding box center [756, 547] width 535 height 37
